Goal: Information Seeking & Learning: Learn about a topic

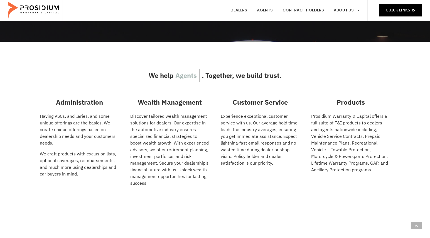
scroll to position [195, 0]
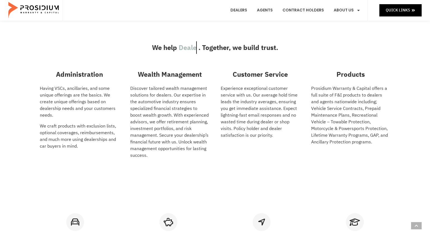
click at [416, 99] on div "We help Dealers Agents Car buyers . Together, we build trust. Administration Ha…" at bounding box center [215, 103] width 430 height 179
click at [375, 53] on h3 "We help Dealers Agents Car buyers . Together, we build trust." at bounding box center [215, 47] width 362 height 13
click at [385, 49] on h3 "We help Dealers Agents Car buyers . Together, we build trust." at bounding box center [215, 47] width 362 height 13
